Goal: Task Accomplishment & Management: Complete application form

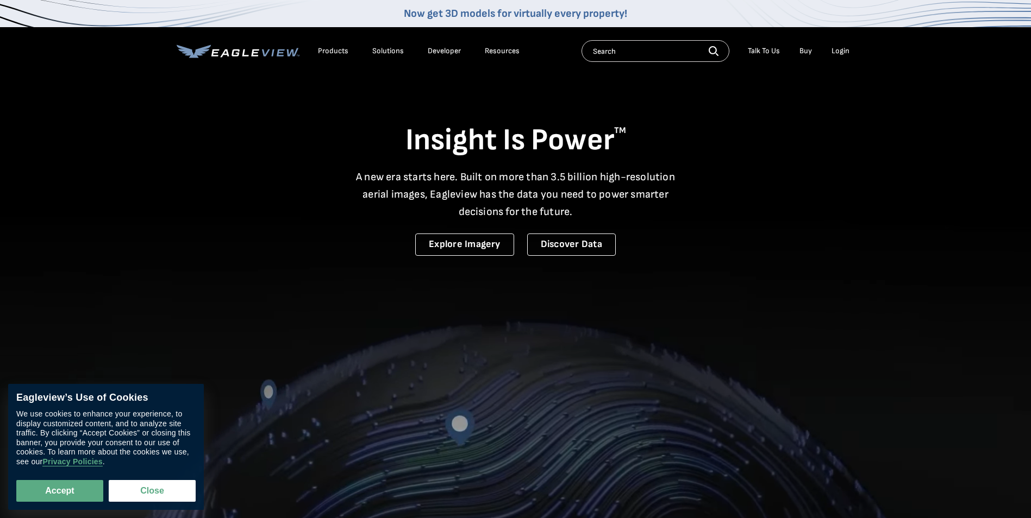
click at [840, 51] on div "Login" at bounding box center [840, 51] width 18 height 10
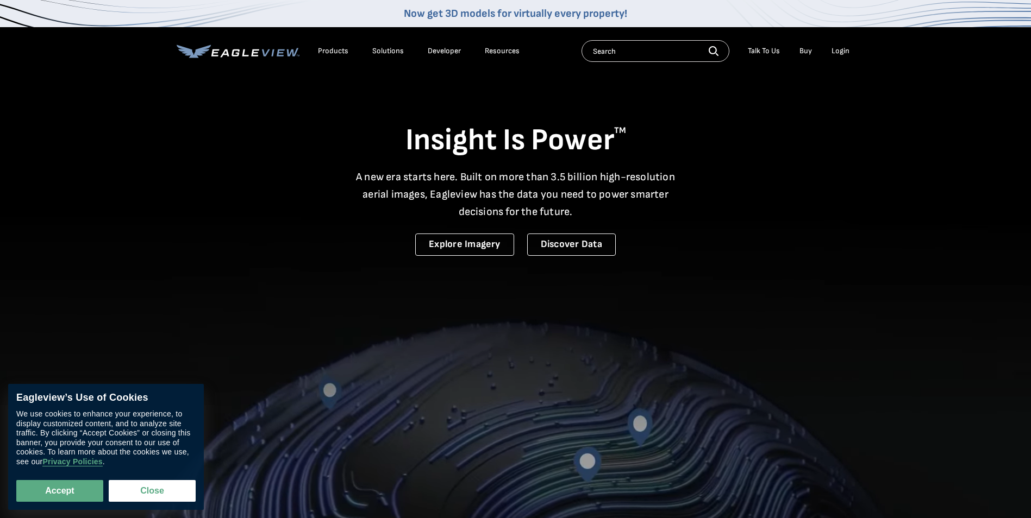
click at [839, 51] on div "Login" at bounding box center [840, 51] width 18 height 10
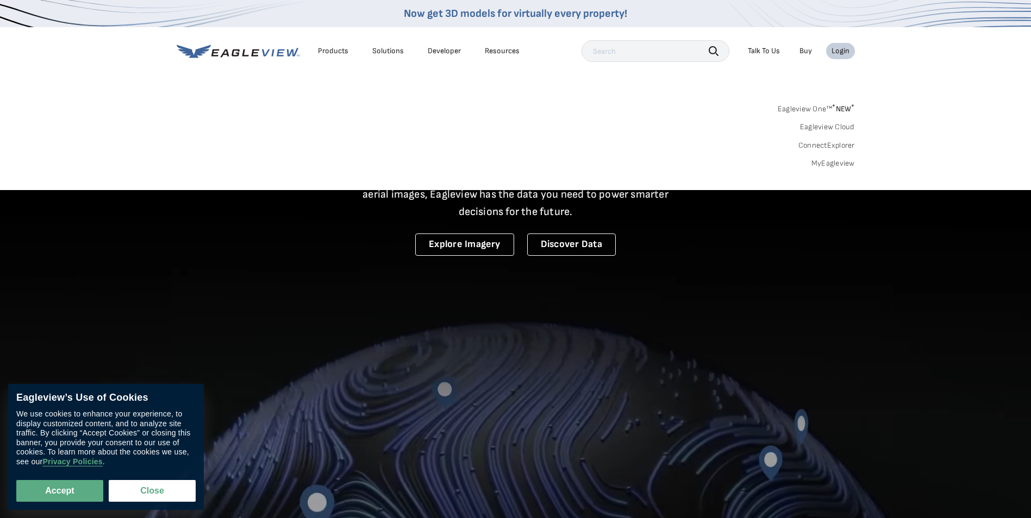
click at [827, 164] on link "MyEagleview" at bounding box center [832, 164] width 43 height 10
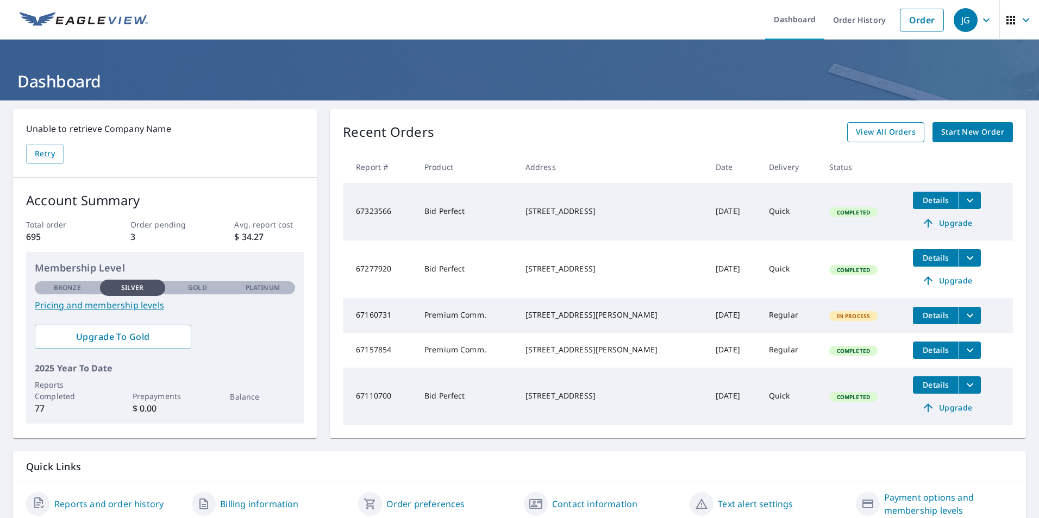
click at [874, 136] on span "View All Orders" at bounding box center [886, 132] width 60 height 14
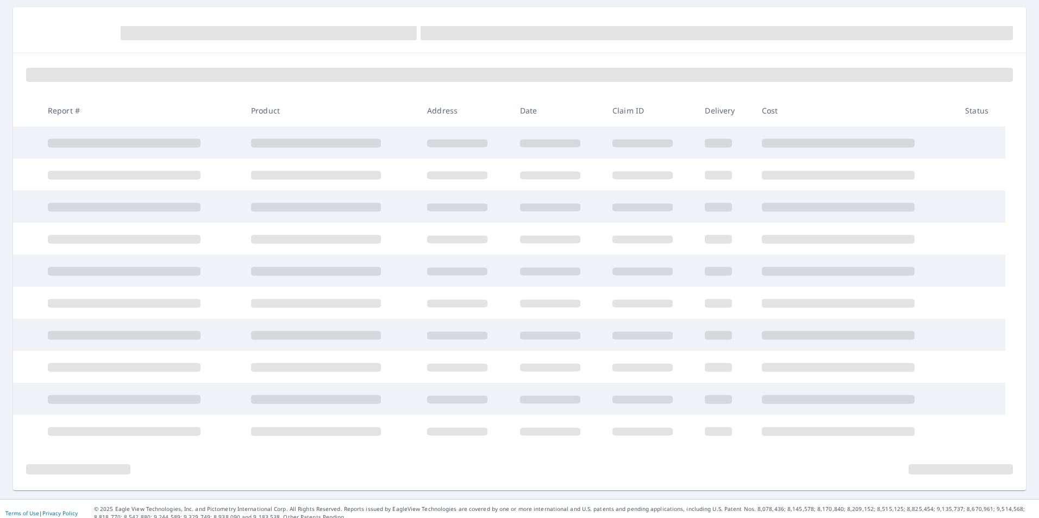
scroll to position [109, 0]
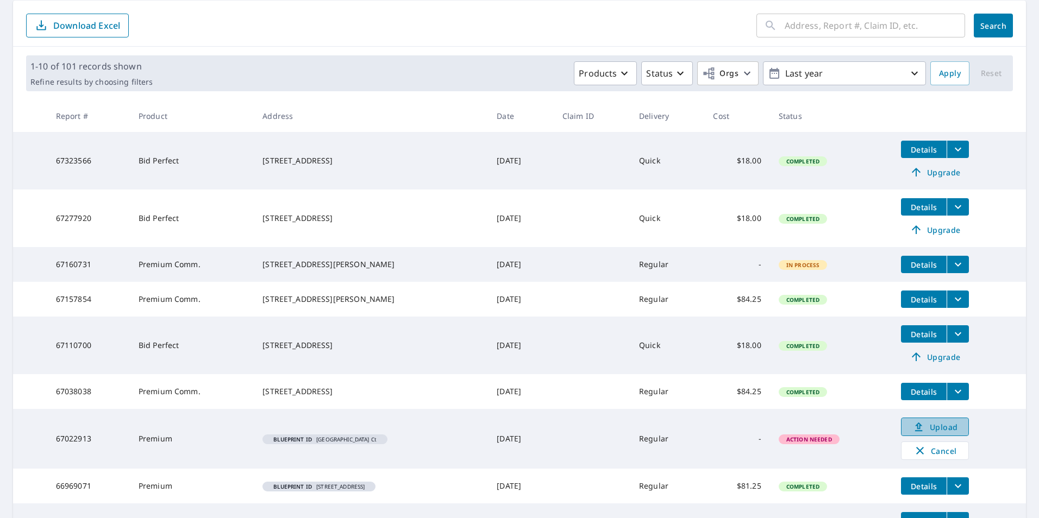
click at [934, 434] on span "Upload" at bounding box center [935, 426] width 54 height 13
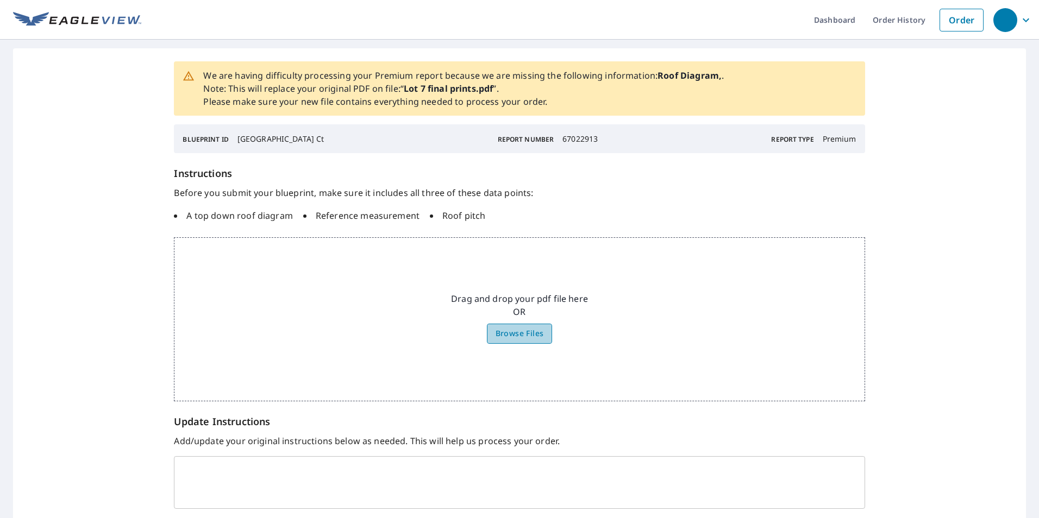
click at [524, 336] on span "Browse Files" at bounding box center [519, 334] width 48 height 14
click at [0, 0] on input "Browse Files" at bounding box center [0, 0] width 0 height 0
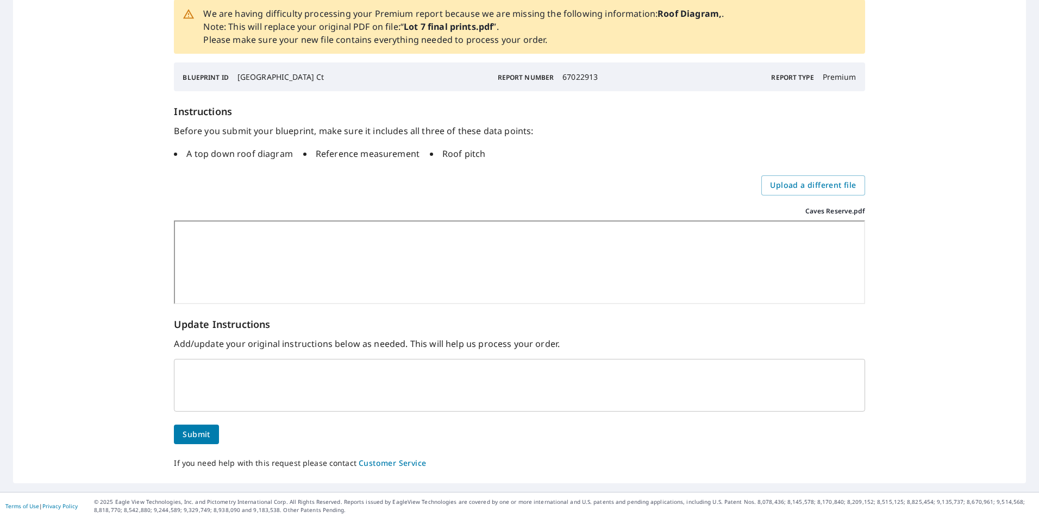
scroll to position [91, 0]
click at [238, 357] on div "x ​" at bounding box center [519, 383] width 690 height 53
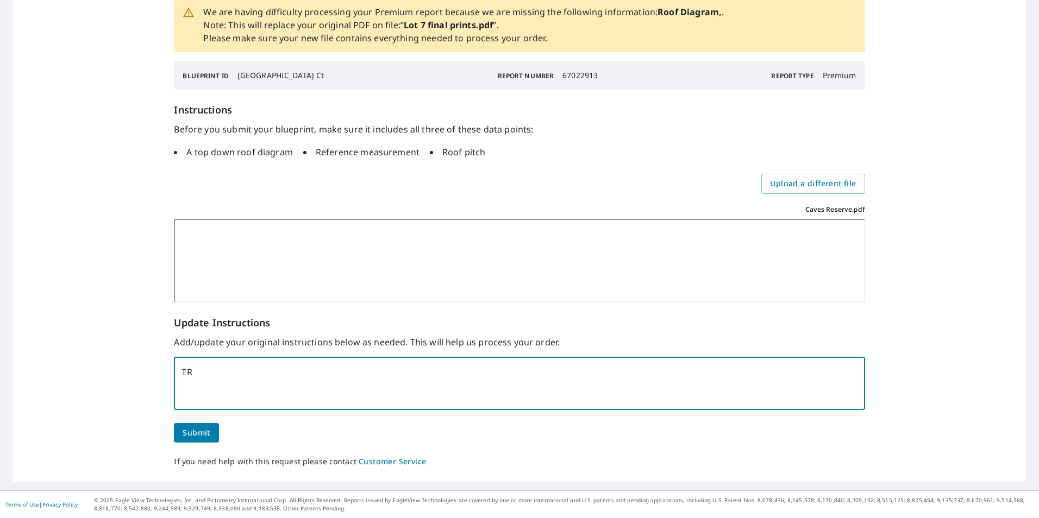
type textarea "T"
type textarea "r"
type textarea "Roof pitch was provided in the original Lot 7 final prints PDF. This is the onl…"
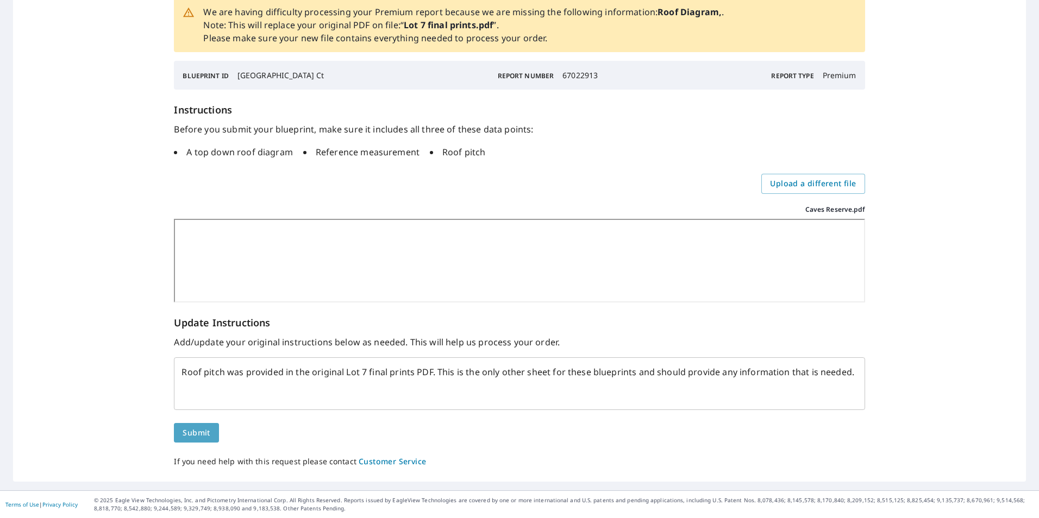
click at [197, 436] on span "Submit" at bounding box center [196, 433] width 27 height 14
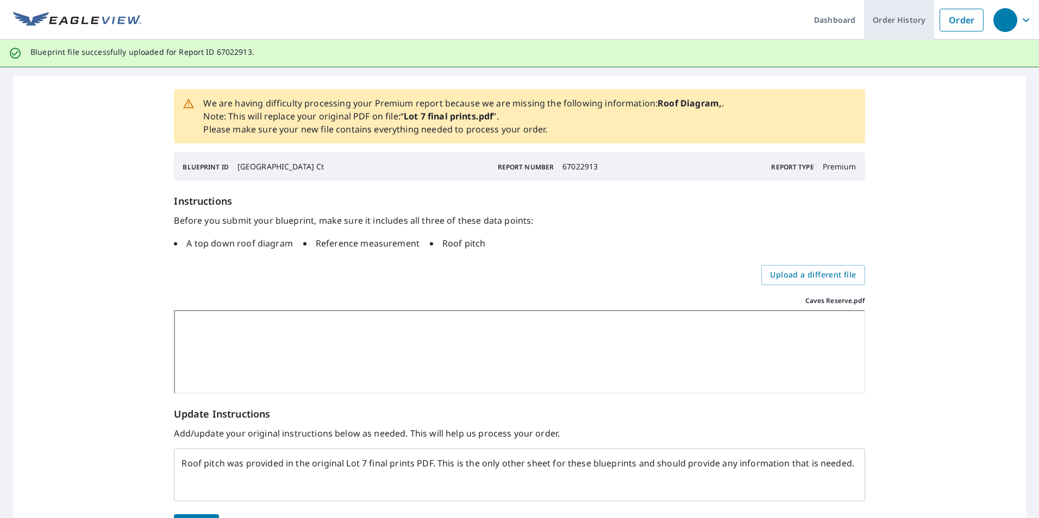
click at [876, 23] on link "Order History" at bounding box center [899, 20] width 70 height 40
